Goal: Information Seeking & Learning: Check status

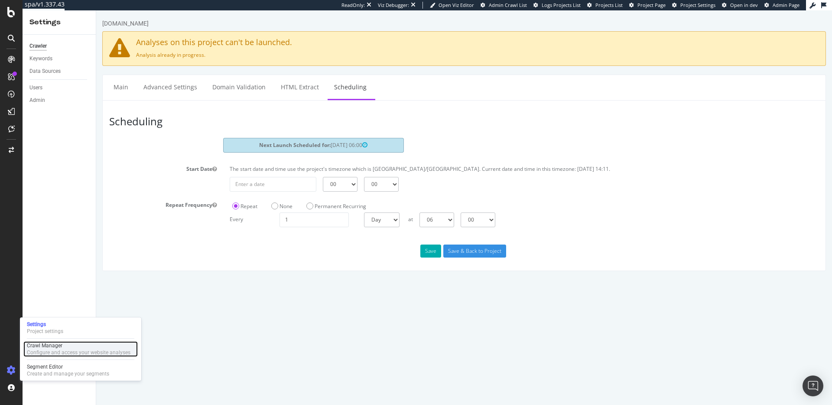
click at [44, 344] on div "Crawl Manager" at bounding box center [79, 345] width 104 height 7
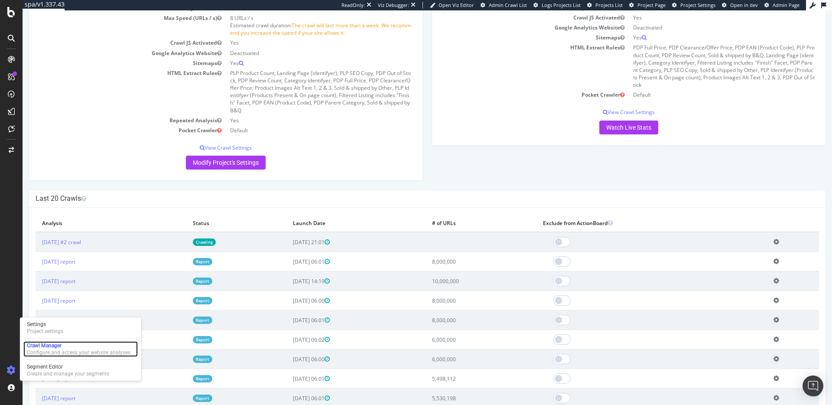
scroll to position [146, 0]
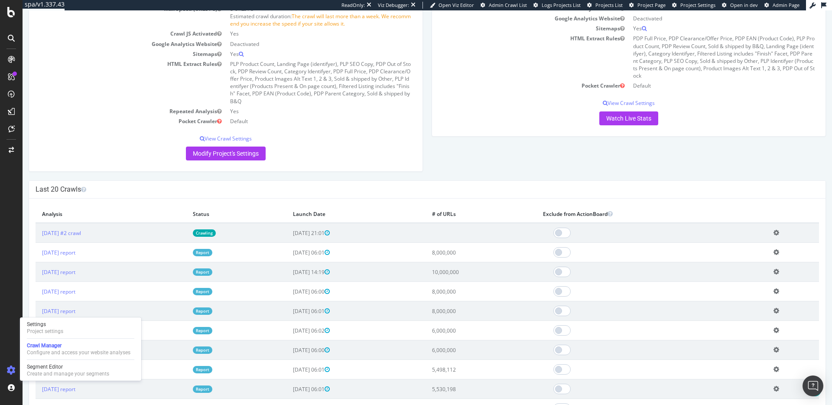
click at [181, 253] on td "2025 Aug. 11th report" at bounding box center [111, 252] width 151 height 19
click at [75, 253] on link "2025 Aug. 11th report" at bounding box center [58, 252] width 33 height 7
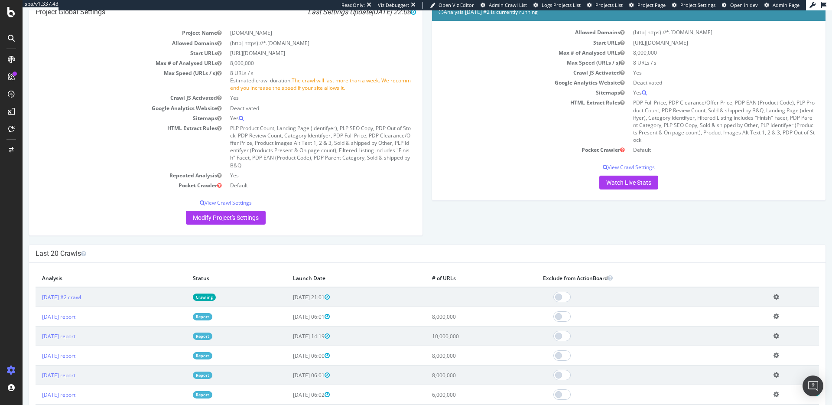
scroll to position [89, 0]
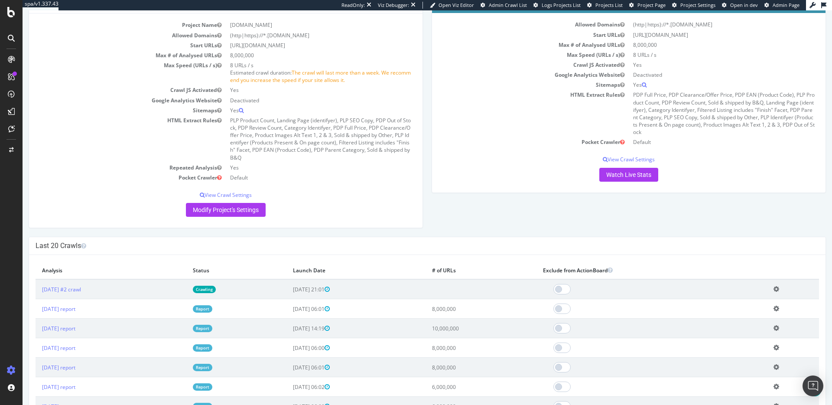
click at [777, 308] on icon at bounding box center [776, 308] width 6 height 6
click at [75, 306] on link "2025 Aug. 11th report" at bounding box center [58, 308] width 33 height 7
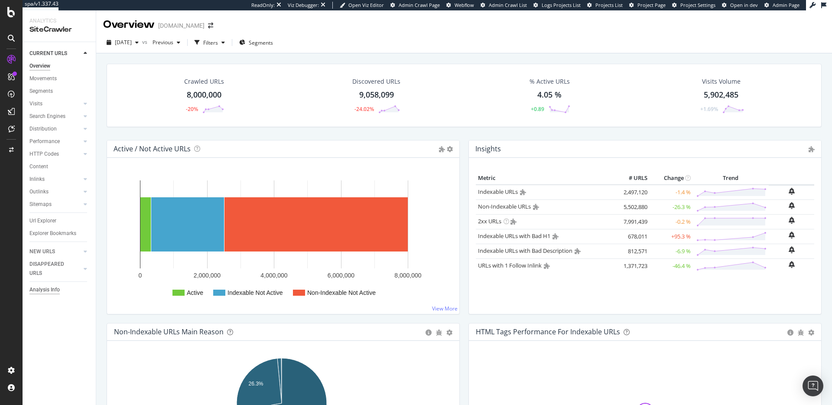
click at [49, 288] on div "Analysis Info" at bounding box center [44, 289] width 30 height 9
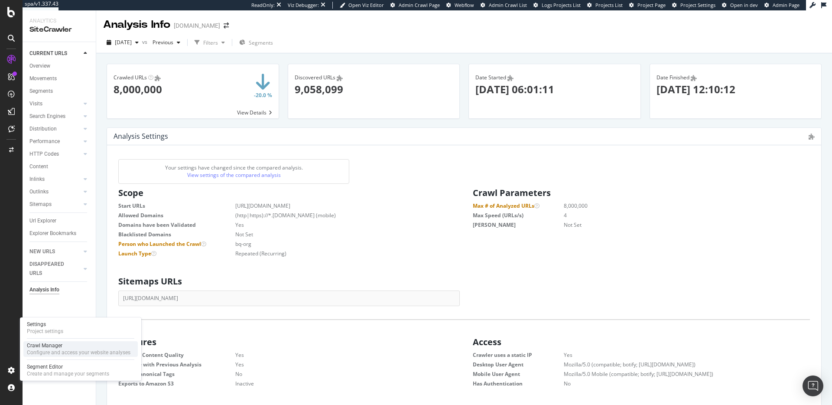
click at [41, 344] on div "Crawl Manager" at bounding box center [79, 345] width 104 height 7
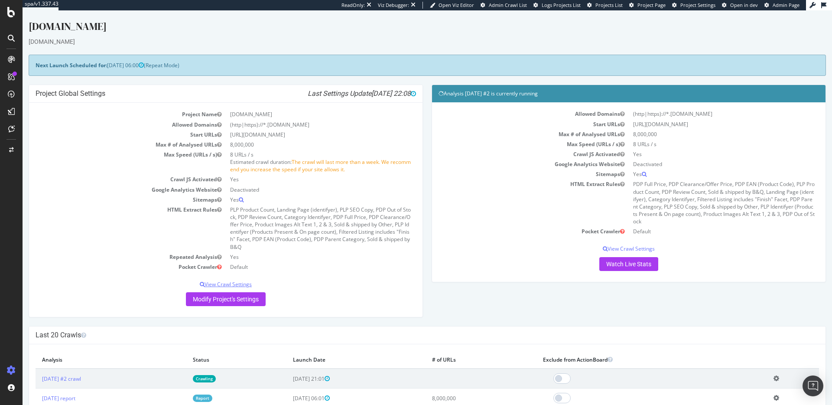
click at [244, 284] on p "View Crawl Settings" at bounding box center [226, 283] width 380 height 7
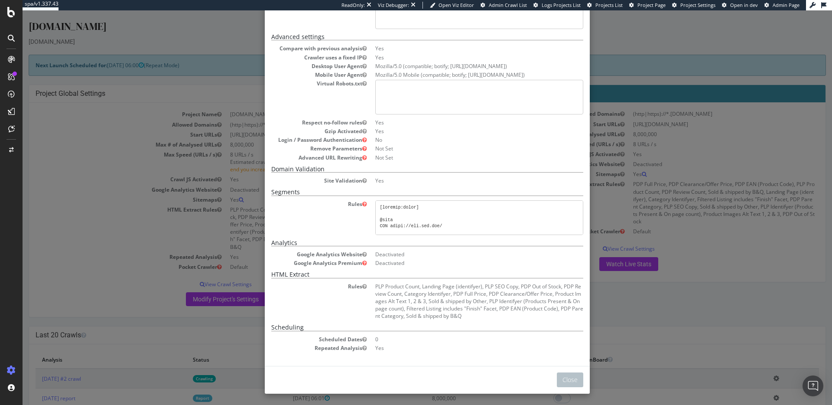
scroll to position [136, 0]
click at [623, 189] on div "× Close Project Settings Main Project Name www.diy.com Start URLs https://www.d…" at bounding box center [427, 207] width 809 height 394
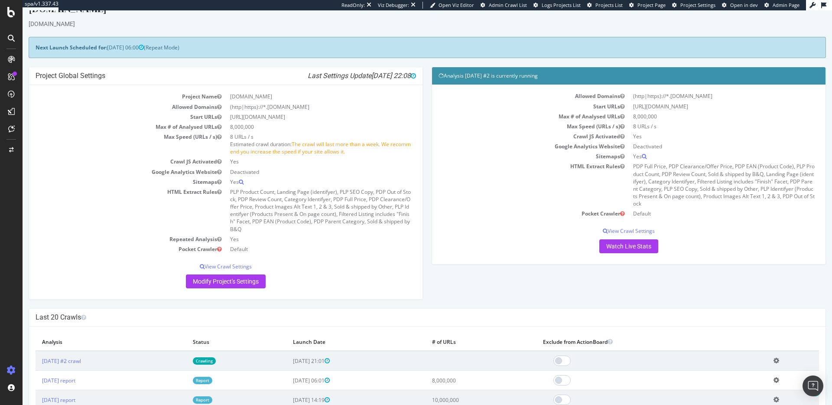
scroll to position [0, 0]
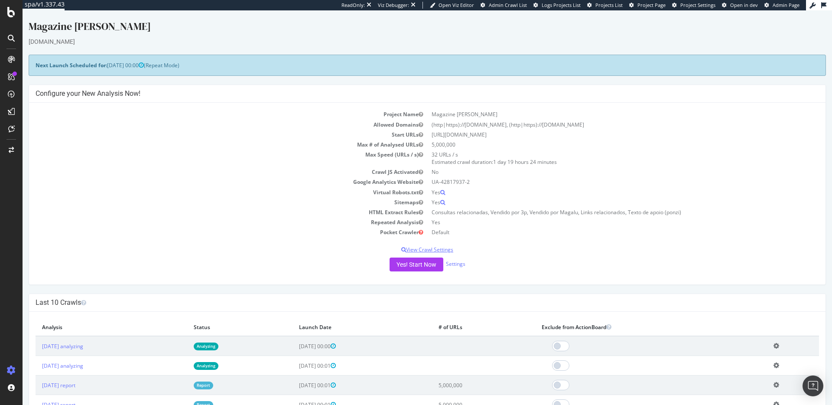
click at [437, 249] on p "View Crawl Settings" at bounding box center [427, 249] width 783 height 7
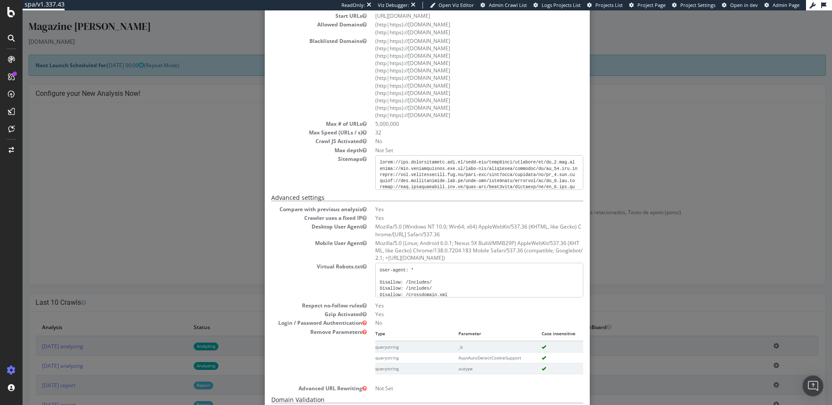
scroll to position [69, 0]
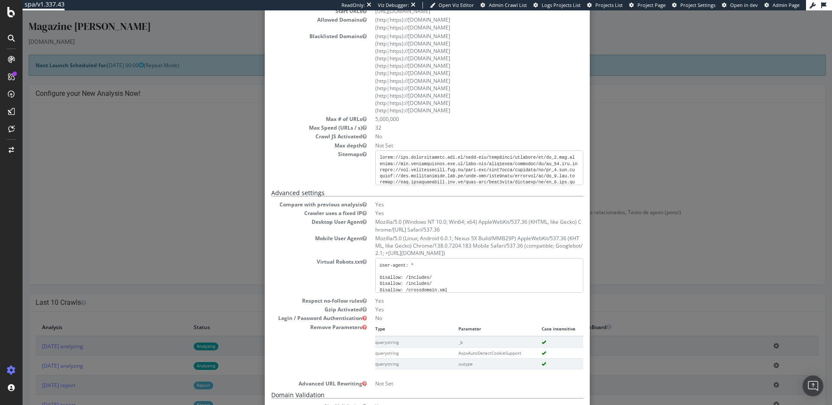
click at [237, 199] on div "× Close Project Settings Main Project Name Magazine Luiza Start URLs [URL][DOMA…" at bounding box center [427, 207] width 809 height 394
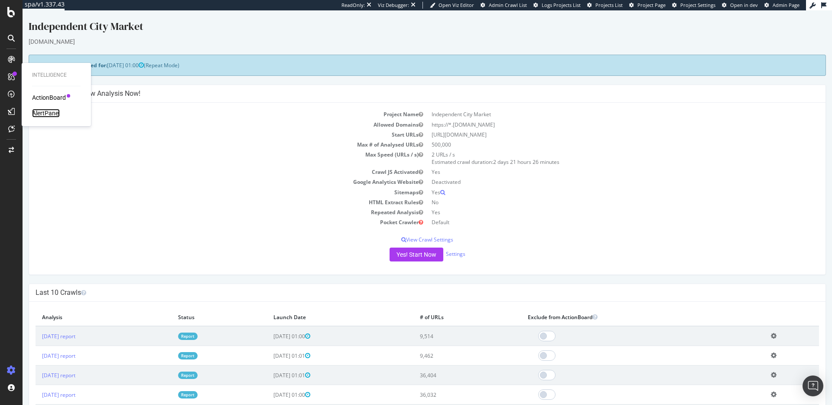
click at [46, 109] on div "AlertPanel" at bounding box center [46, 113] width 28 height 9
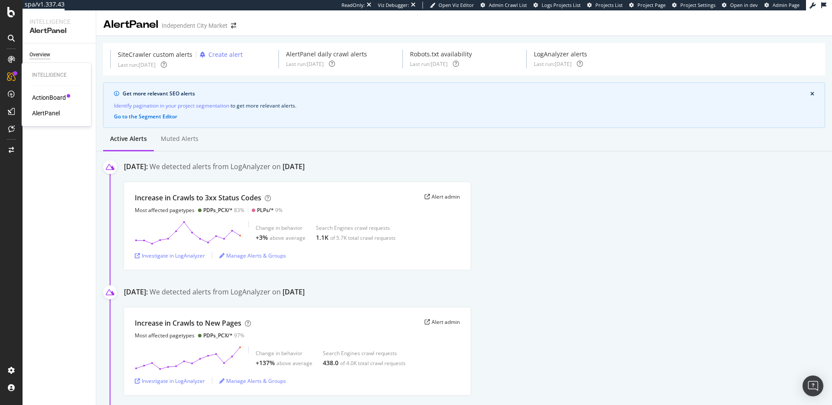
click at [46, 67] on div "Intelligence ActionBoard AlertPanel" at bounding box center [56, 95] width 62 height 60
click at [46, 71] on div "Intelligence ActionBoard AlertPanel" at bounding box center [56, 95] width 62 height 60
click at [42, 75] on div "Intelligence" at bounding box center [56, 74] width 49 height 7
click at [15, 76] on icon at bounding box center [11, 76] width 9 height 9
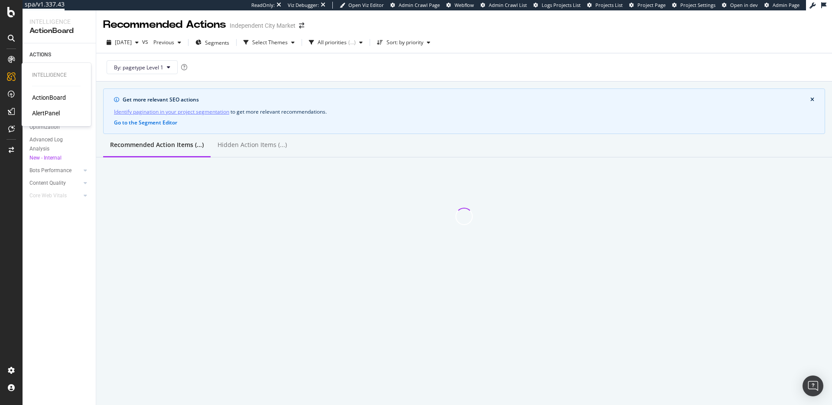
click at [49, 117] on div "Intelligence ActionBoard AlertPanel" at bounding box center [56, 95] width 62 height 60
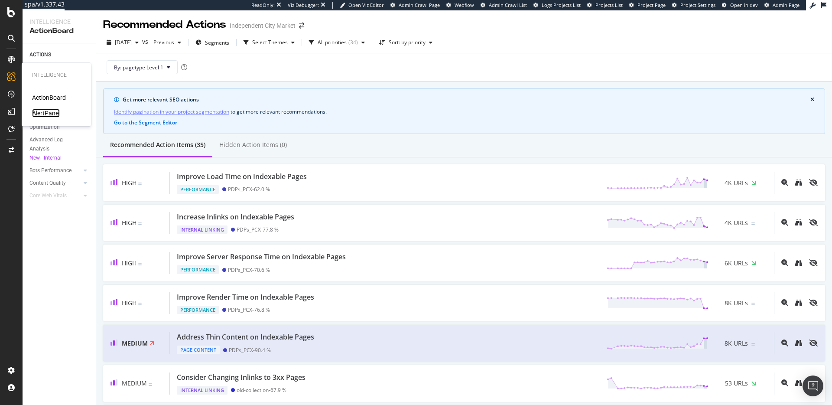
click at [50, 115] on div "AlertPanel" at bounding box center [46, 113] width 28 height 9
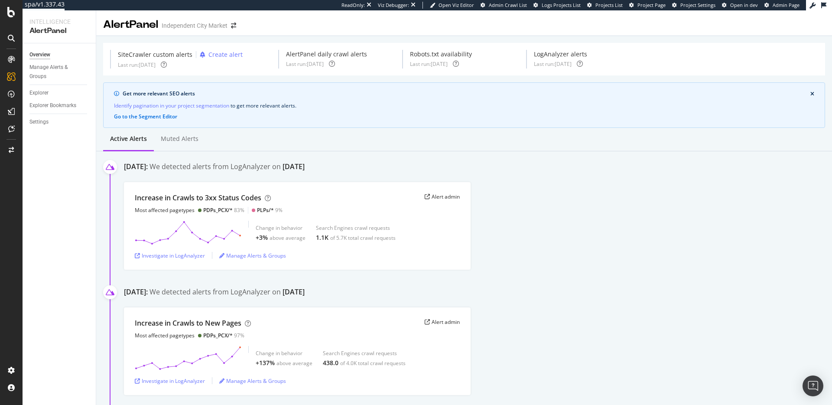
click at [79, 184] on div "Overview Manage Alerts & Groups Explorer Explorer Bookmarks Settings" at bounding box center [59, 223] width 73 height 361
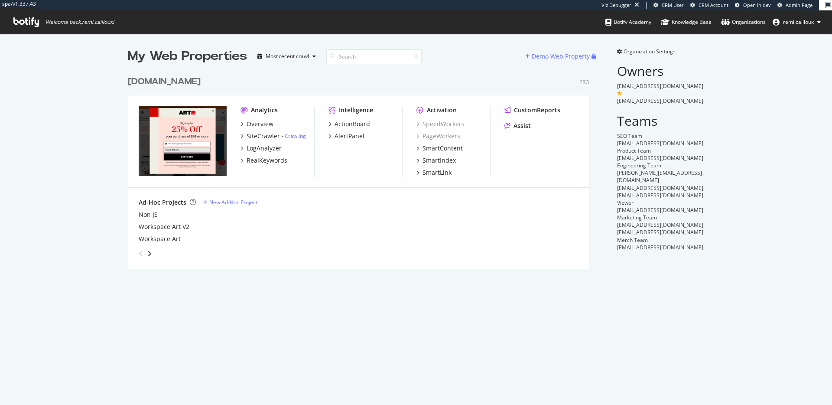
scroll to position [197, 462]
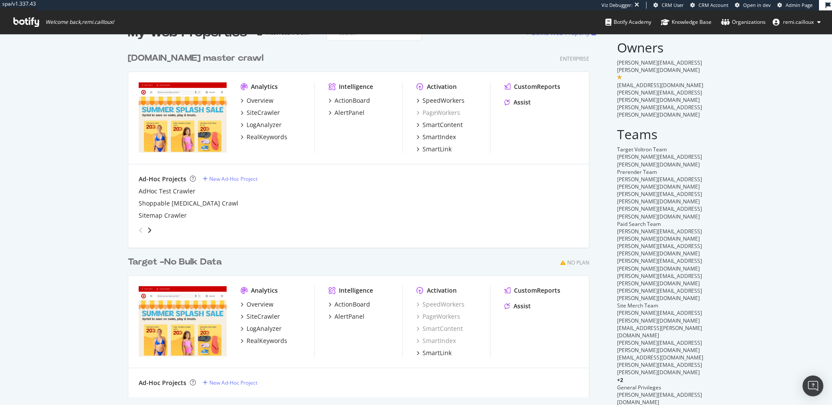
scroll to position [29, 0]
